Goal: Information Seeking & Learning: Understand process/instructions

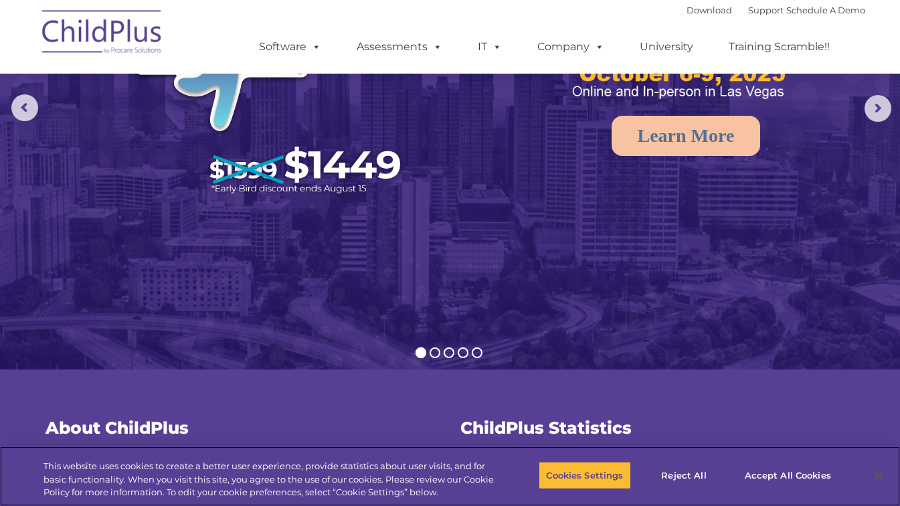
scroll to position [134, 0]
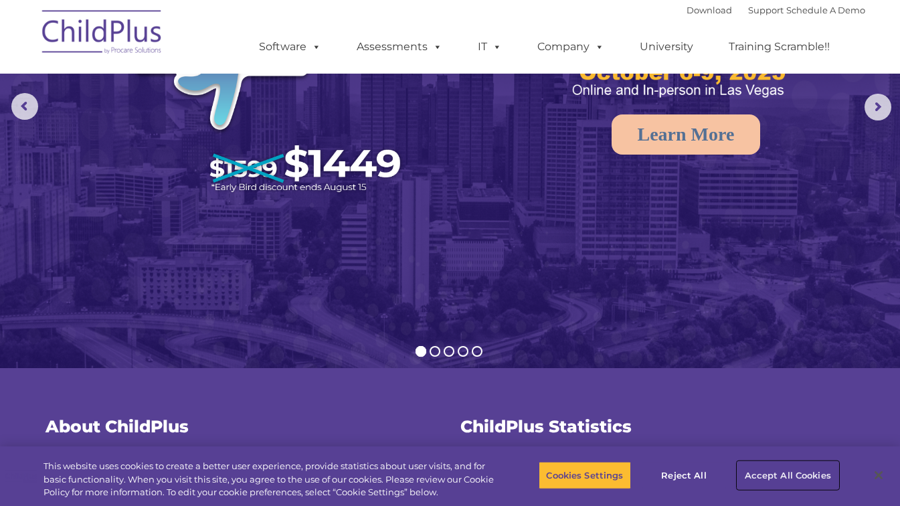
click at [769, 474] on button "Accept All Cookies" at bounding box center [787, 475] width 101 height 28
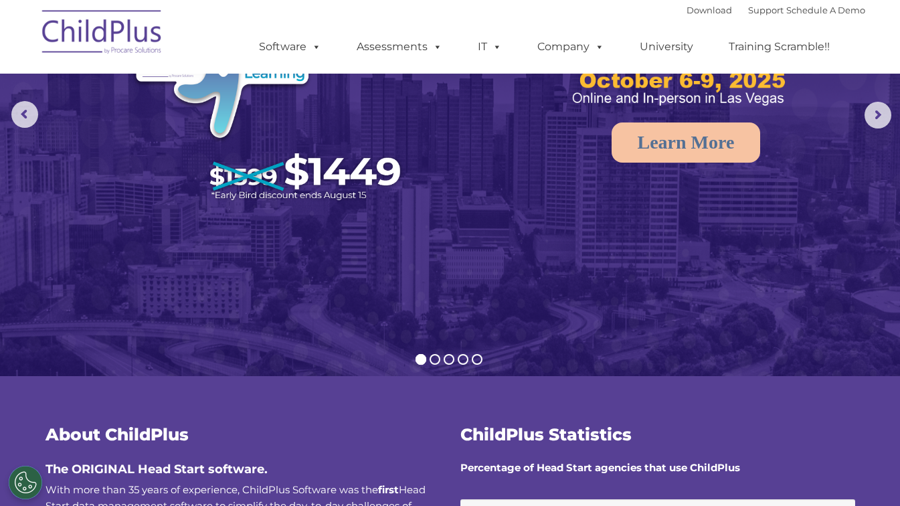
scroll to position [0, 0]
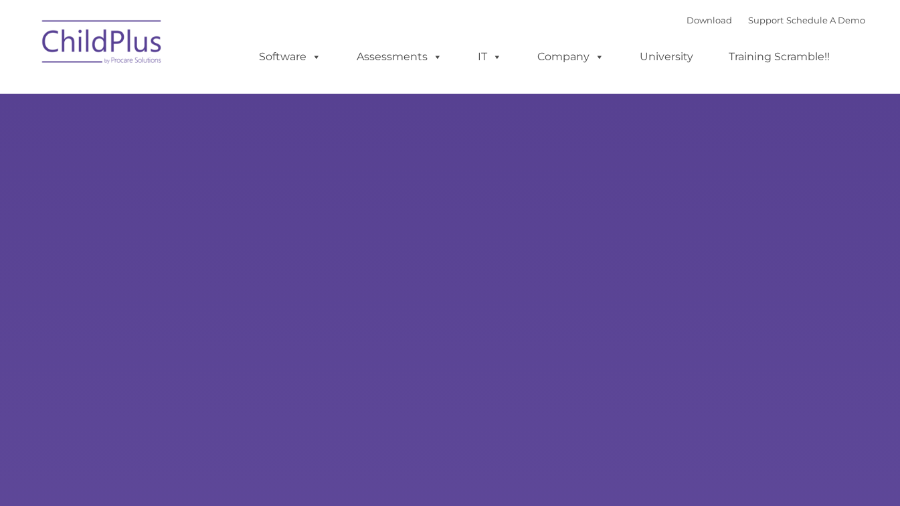
type input ""
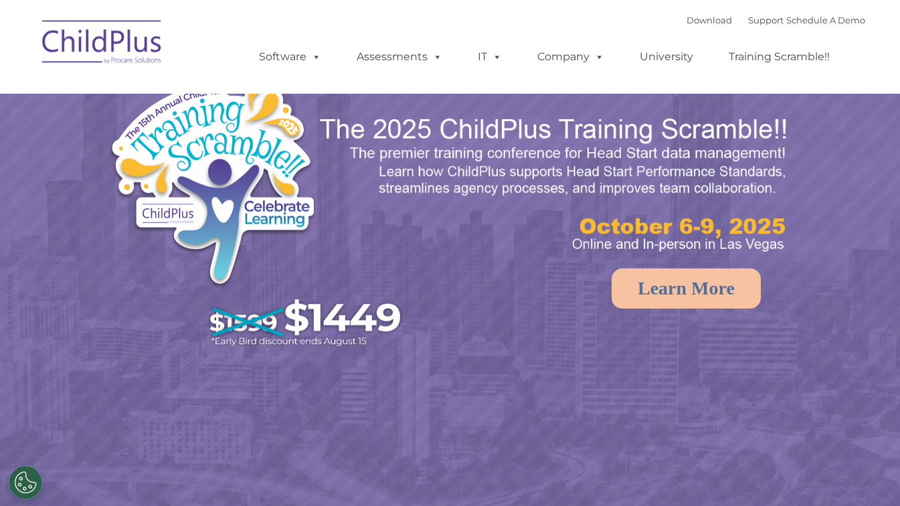
select select "MEDIUM"
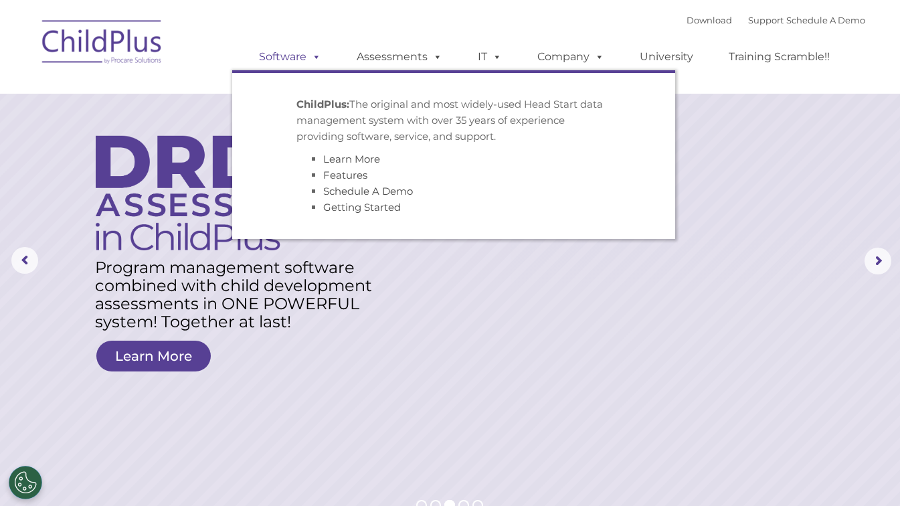
click at [291, 61] on link "Software" at bounding box center [290, 56] width 89 height 27
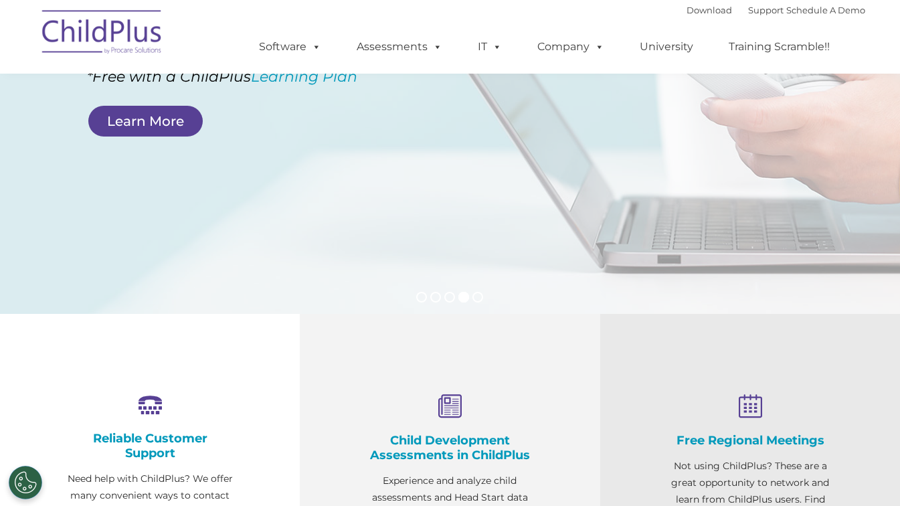
scroll to position [248, 0]
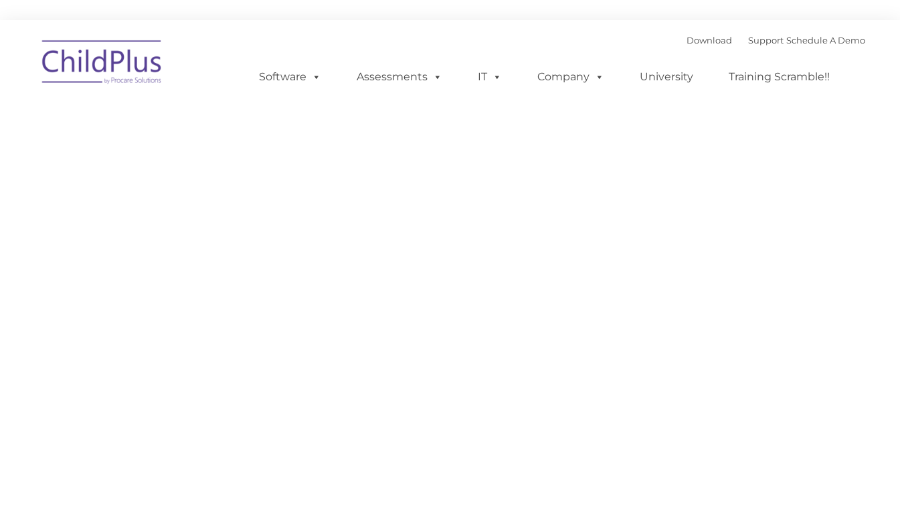
type input ""
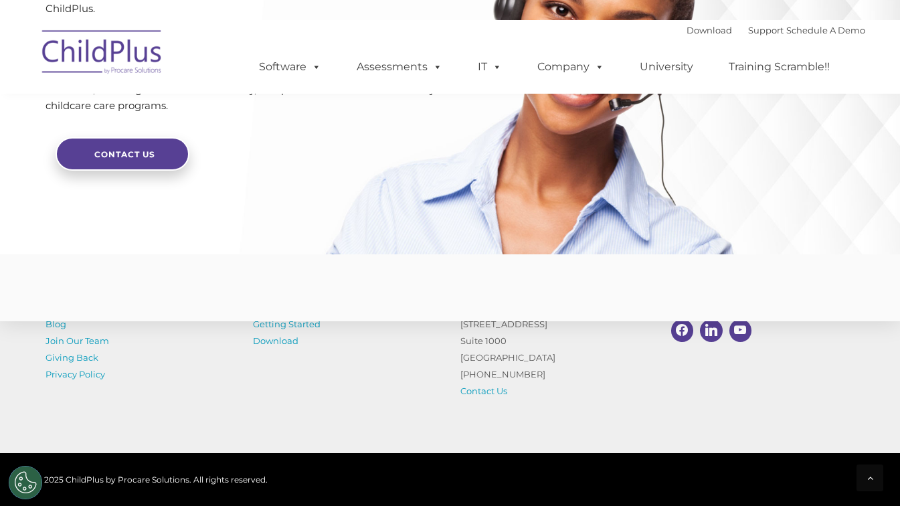
scroll to position [3282, 0]
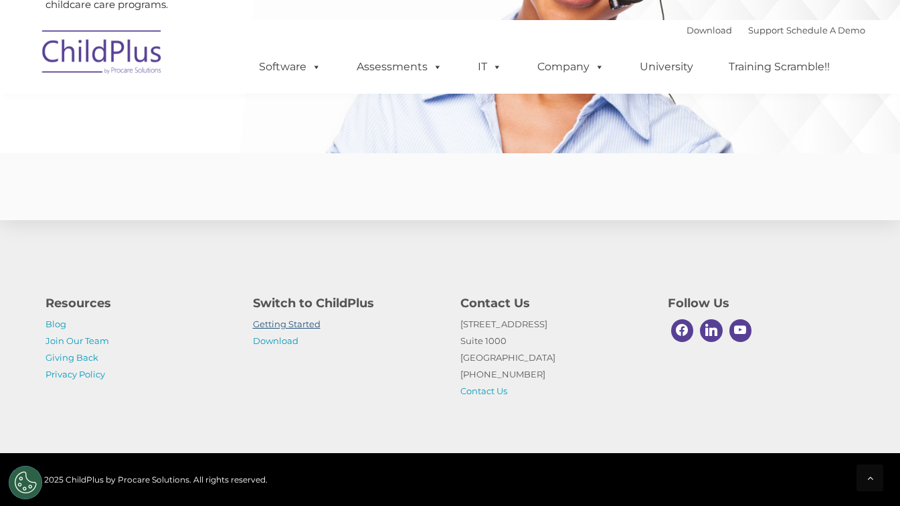
click at [276, 323] on link "Getting Started" at bounding box center [287, 324] width 68 height 11
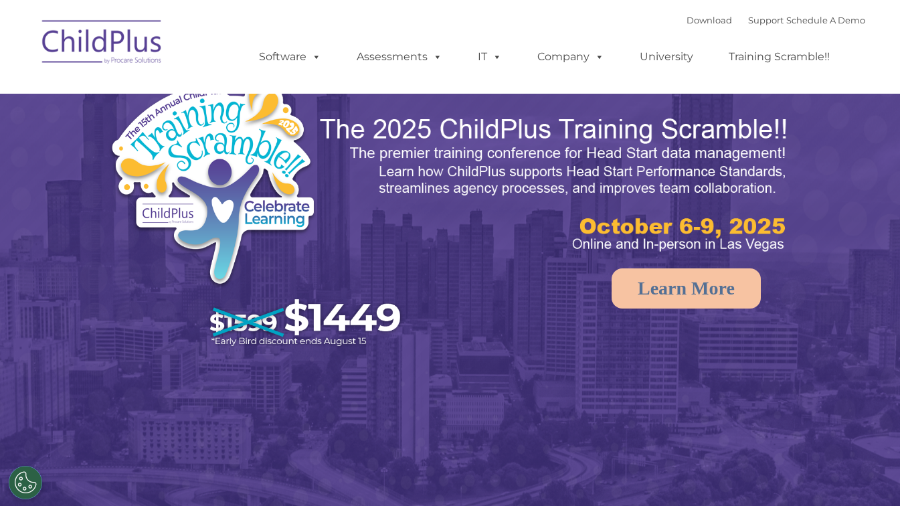
select select "MEDIUM"
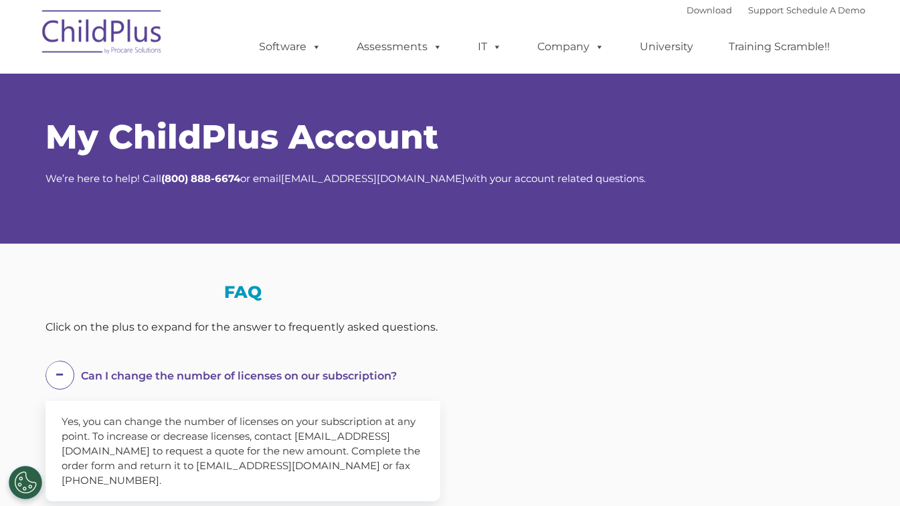
select select "MEDIUM"
